Goal: Task Accomplishment & Management: Manage account settings

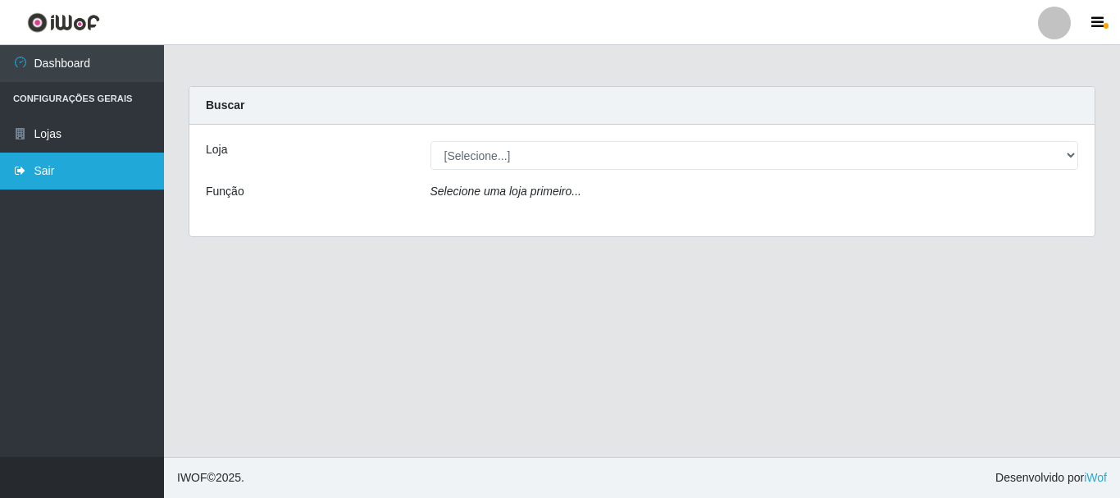
click at [66, 176] on link "Sair" at bounding box center [82, 171] width 164 height 37
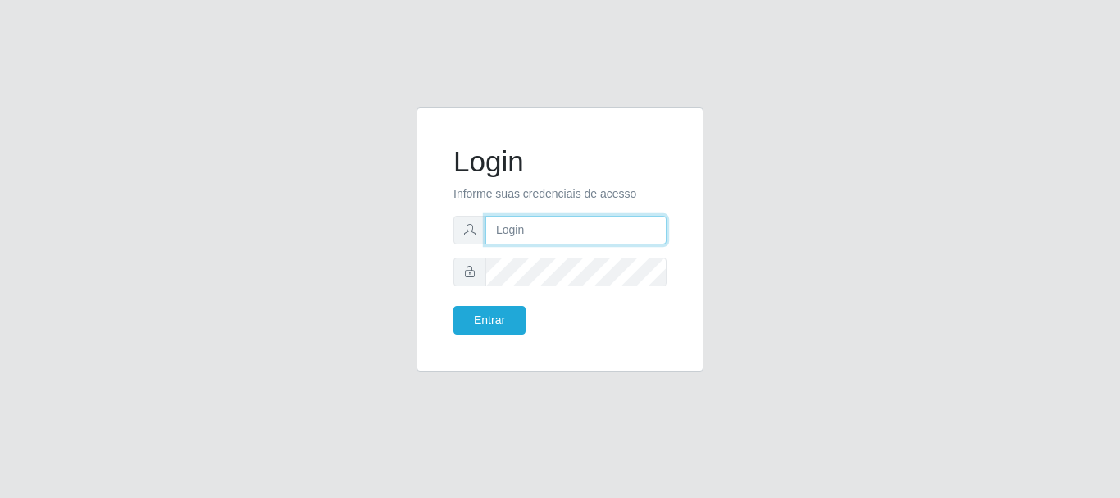
click at [526, 227] on input "text" at bounding box center [576, 230] width 181 height 29
type input "g"
click at [427, 70] on div "Login Informe suas credenciais de acesso Entrar" at bounding box center [560, 249] width 1120 height 498
